Goal: Entertainment & Leisure: Consume media (video, audio)

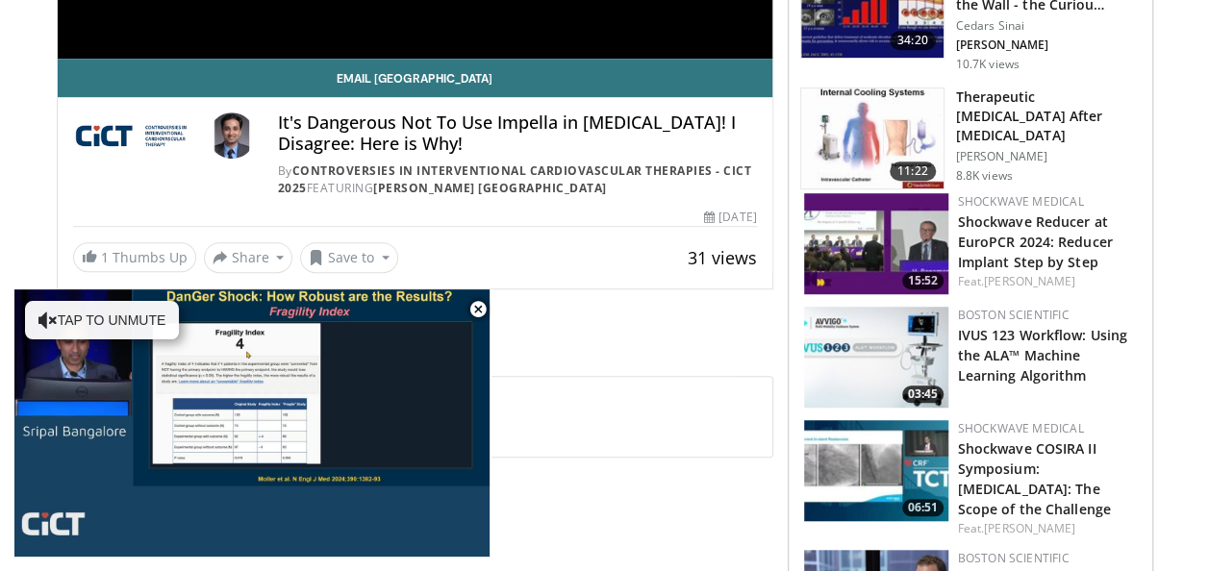
scroll to position [577, 0]
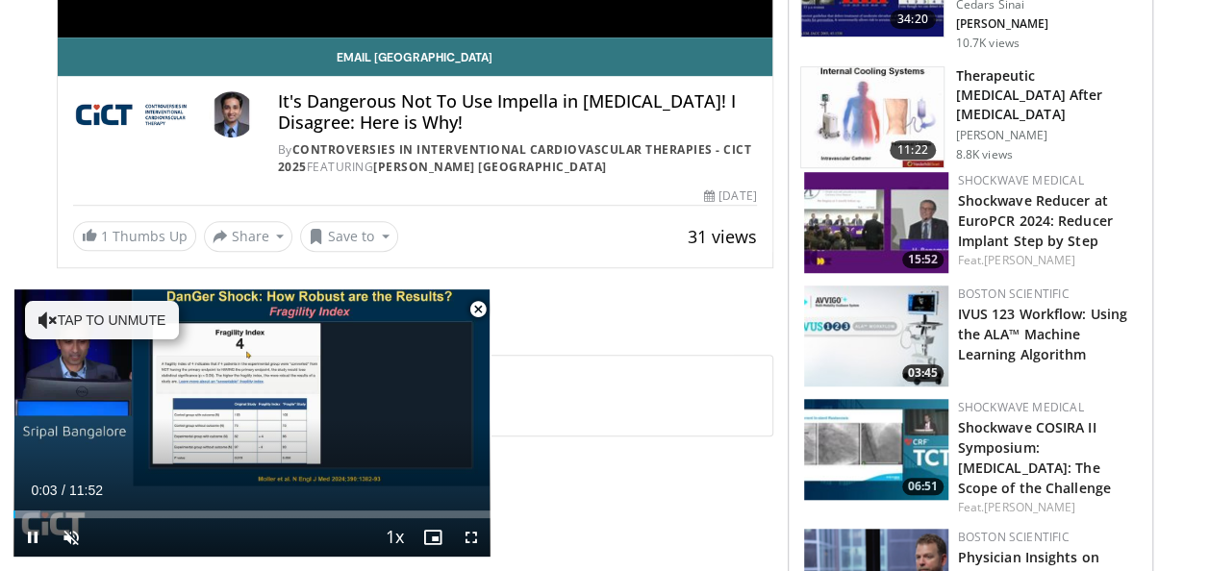
click at [472, 310] on span "Video Player" at bounding box center [478, 310] width 38 height 38
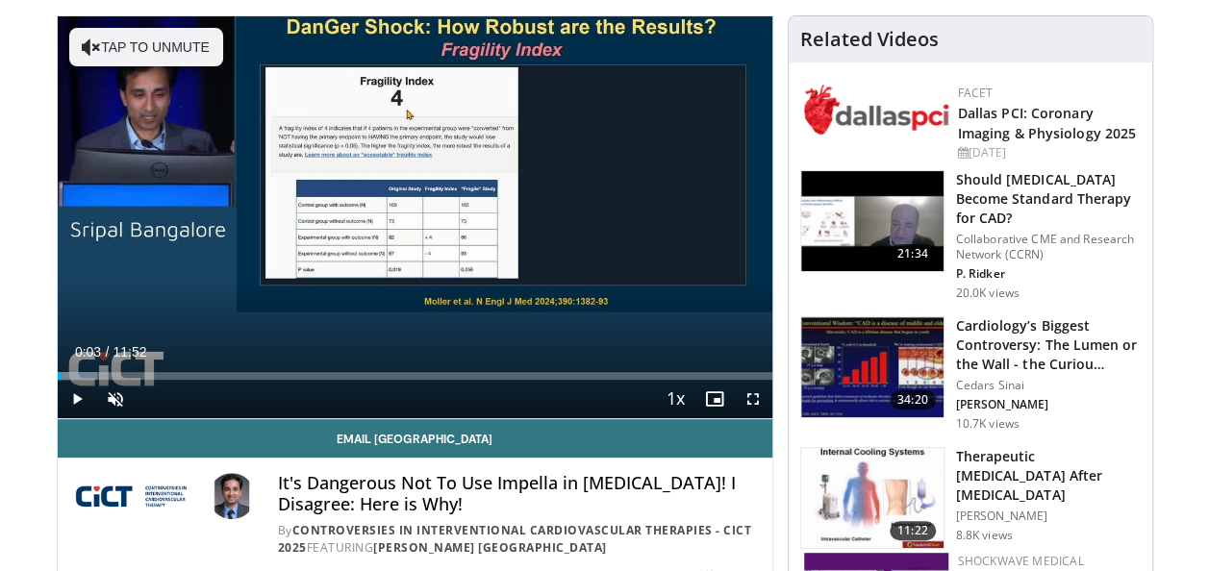
scroll to position [195, 0]
